Goal: Navigation & Orientation: Find specific page/section

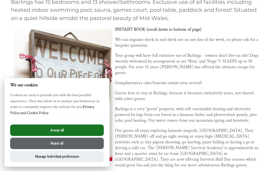
scroll to position [136, 0]
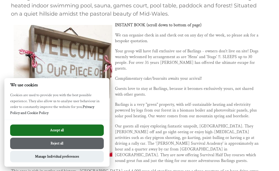
click at [74, 126] on button "Accept all" at bounding box center [56, 129] width 93 height 11
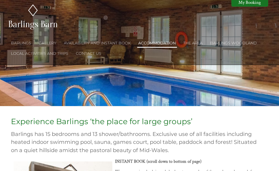
click at [153, 45] on li "Accommodation" at bounding box center [157, 43] width 40 height 8
click at [152, 40] on link "Accommodation" at bounding box center [156, 42] width 37 height 5
